Goal: Task Accomplishment & Management: Use online tool/utility

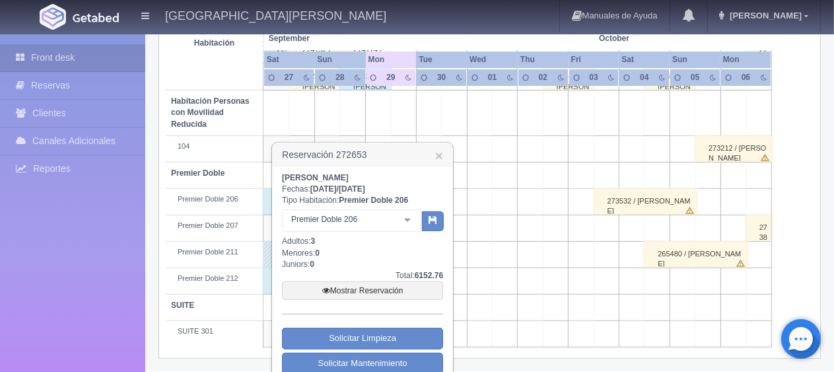
scroll to position [743, 0]
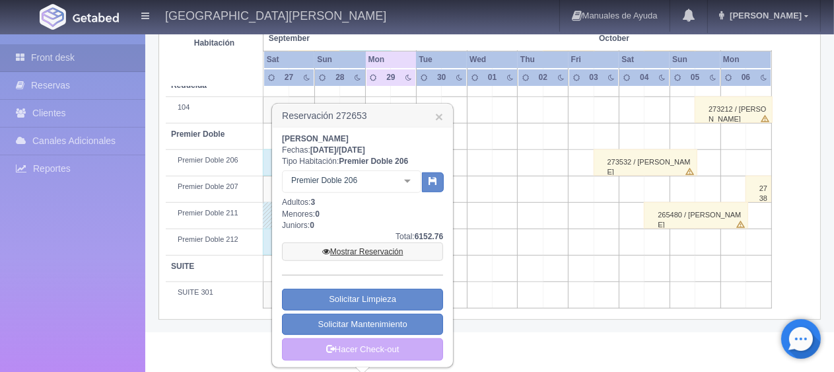
click at [364, 249] on link "Mostrar Reservación" at bounding box center [362, 251] width 161 height 18
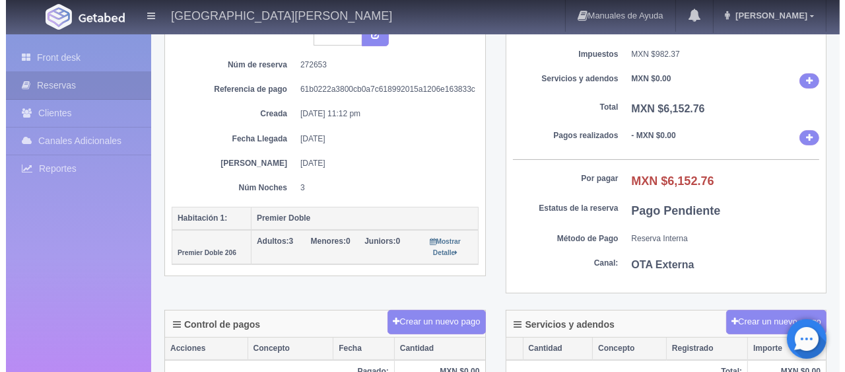
scroll to position [198, 0]
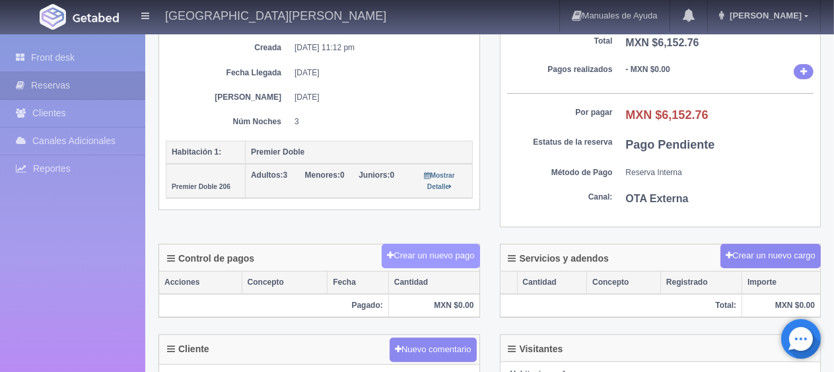
click at [412, 246] on button "Crear un nuevo pago" at bounding box center [431, 256] width 98 height 24
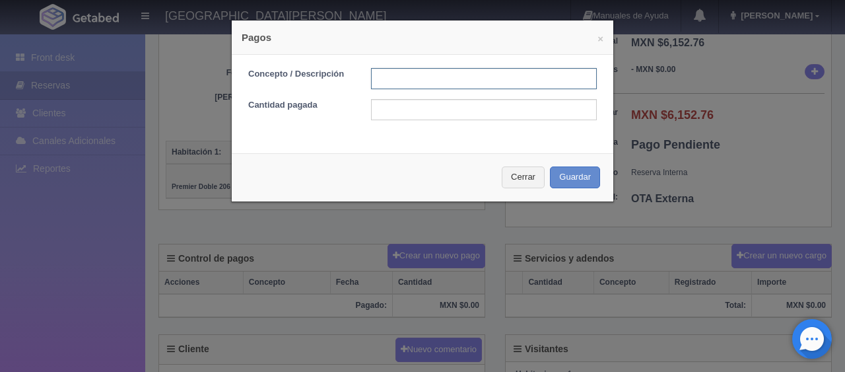
click at [430, 78] on input "text" at bounding box center [484, 78] width 226 height 21
type input "Total Efectivo"
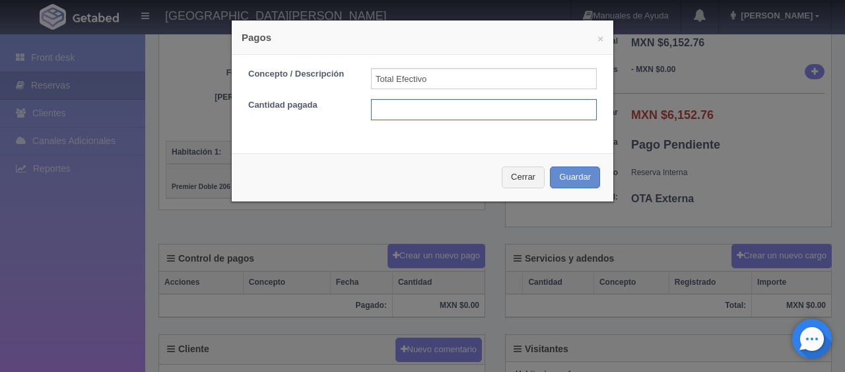
click at [454, 114] on input "text" at bounding box center [484, 109] width 226 height 21
type input "6152.76"
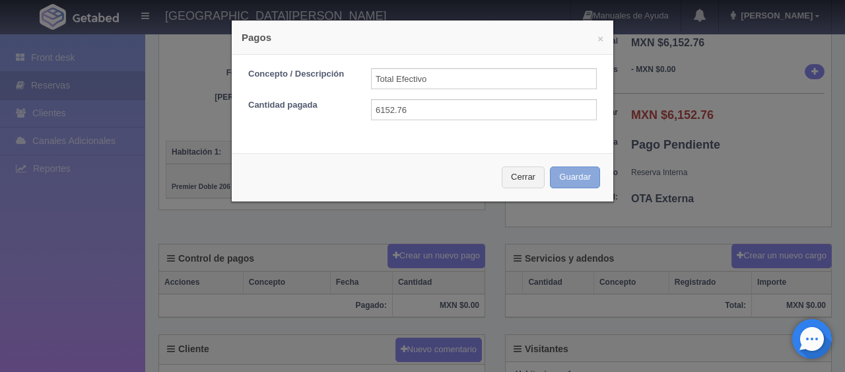
click at [584, 174] on button "Guardar" at bounding box center [575, 177] width 50 height 22
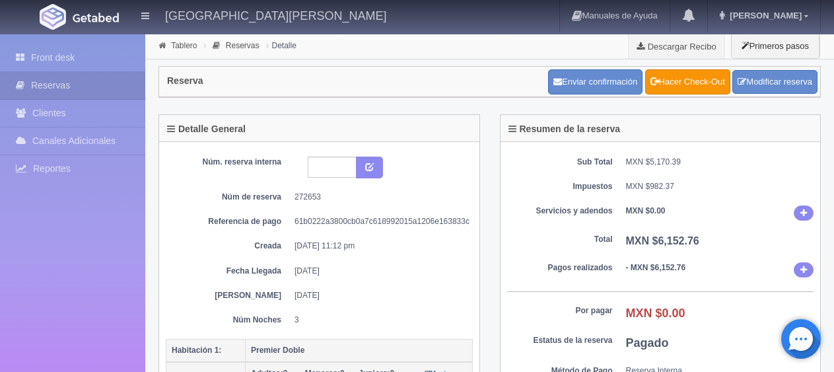
scroll to position [198, 0]
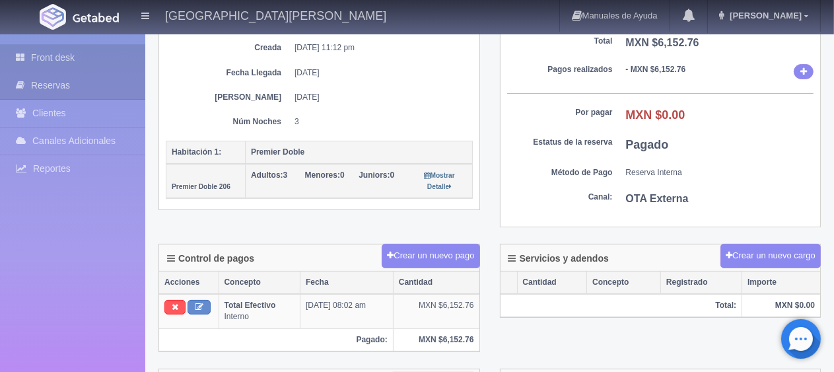
click at [81, 59] on link "Front desk" at bounding box center [72, 57] width 145 height 27
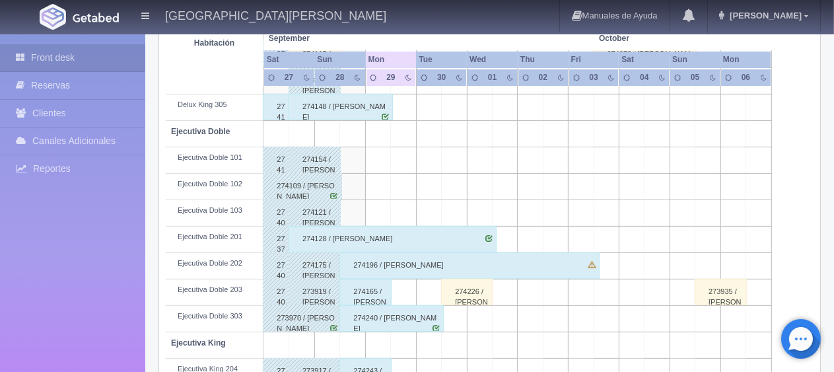
scroll to position [330, 0]
click at [317, 259] on div "274175 / [PERSON_NAME] ." at bounding box center [314, 265] width 52 height 26
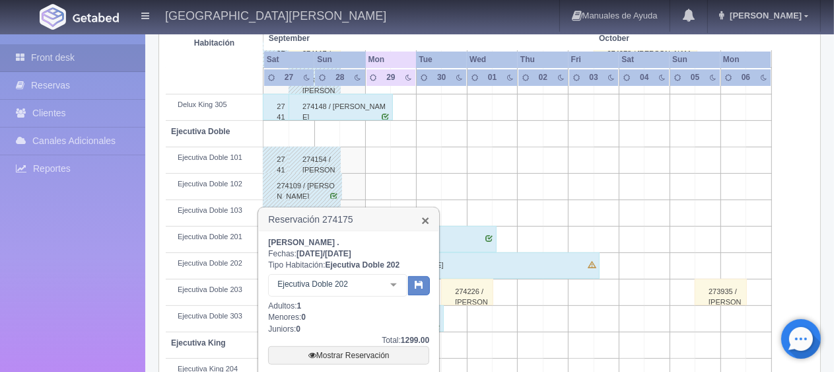
click at [426, 218] on link "×" at bounding box center [425, 220] width 8 height 14
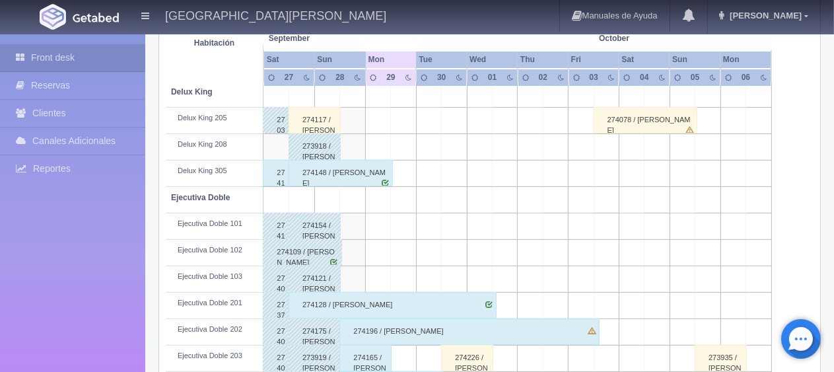
scroll to position [396, 0]
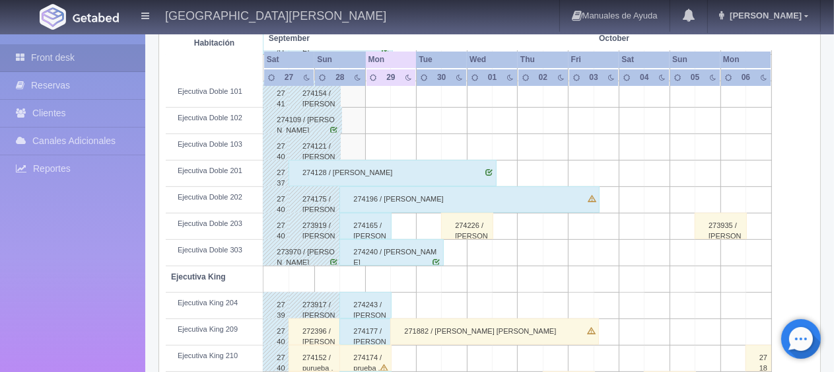
click at [401, 333] on div "271882 / [PERSON_NAME] [PERSON_NAME]" at bounding box center [494, 331] width 208 height 26
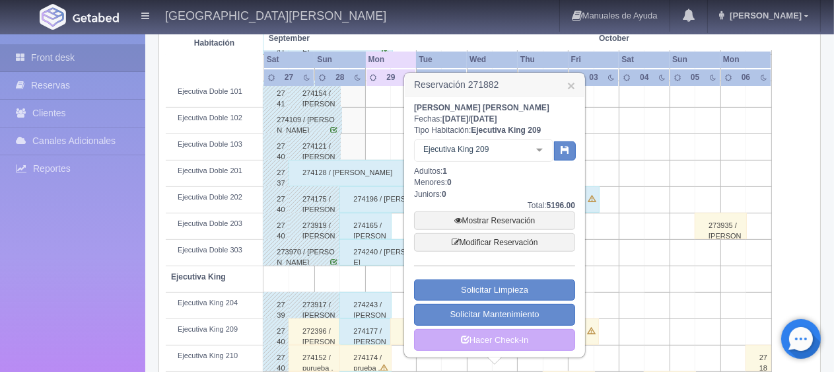
drag, startPoint x: 572, startPoint y: 84, endPoint x: 568, endPoint y: 76, distance: 9.7
click at [572, 84] on link "×" at bounding box center [571, 86] width 8 height 14
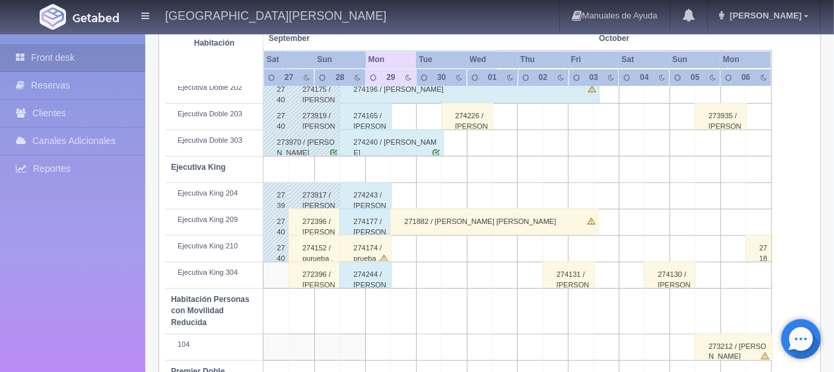
scroll to position [440, 0]
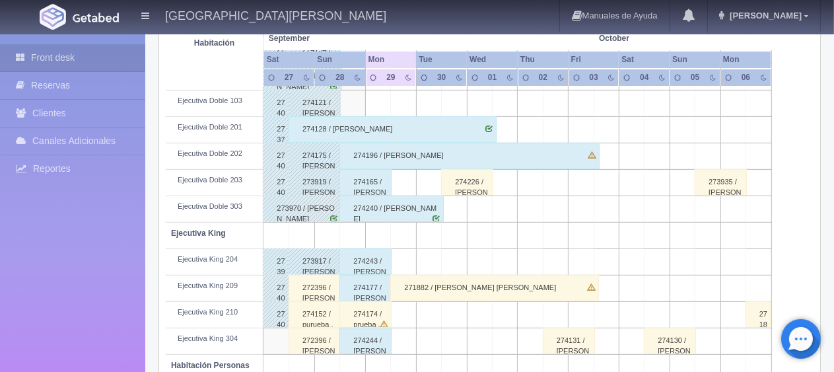
click at [391, 207] on div "274240 / [PERSON_NAME]" at bounding box center [391, 208] width 104 height 26
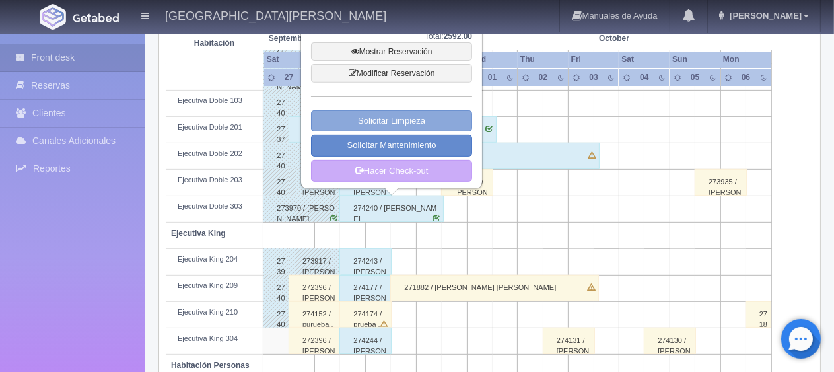
scroll to position [242, 0]
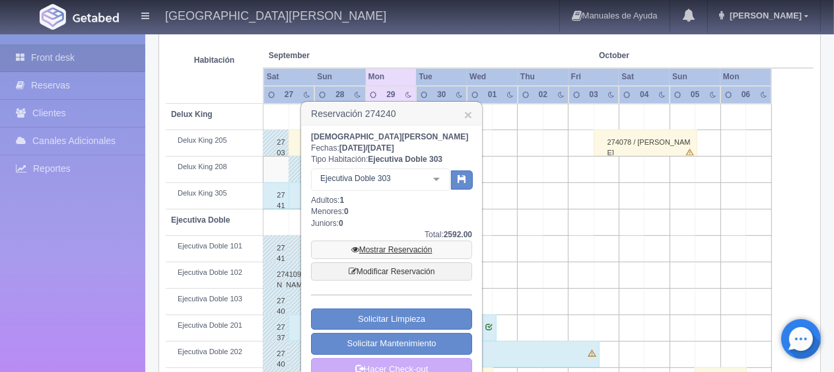
click at [384, 249] on link "Mostrar Reservación" at bounding box center [391, 249] width 161 height 18
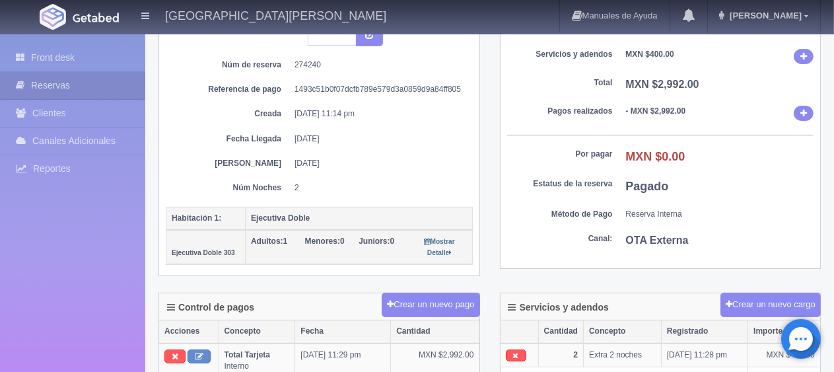
scroll to position [264, 0]
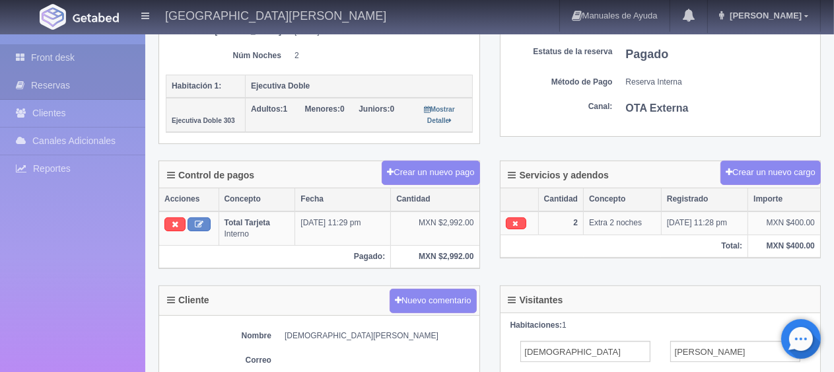
click at [85, 49] on link "Front desk" at bounding box center [72, 57] width 145 height 27
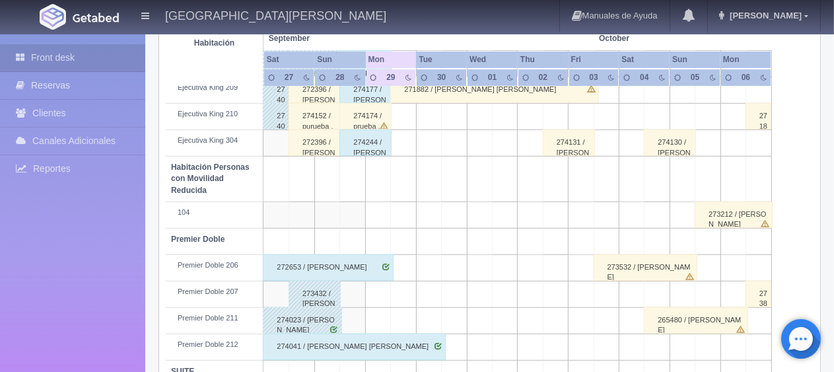
scroll to position [704, 0]
